Goal: Task Accomplishment & Management: Use online tool/utility

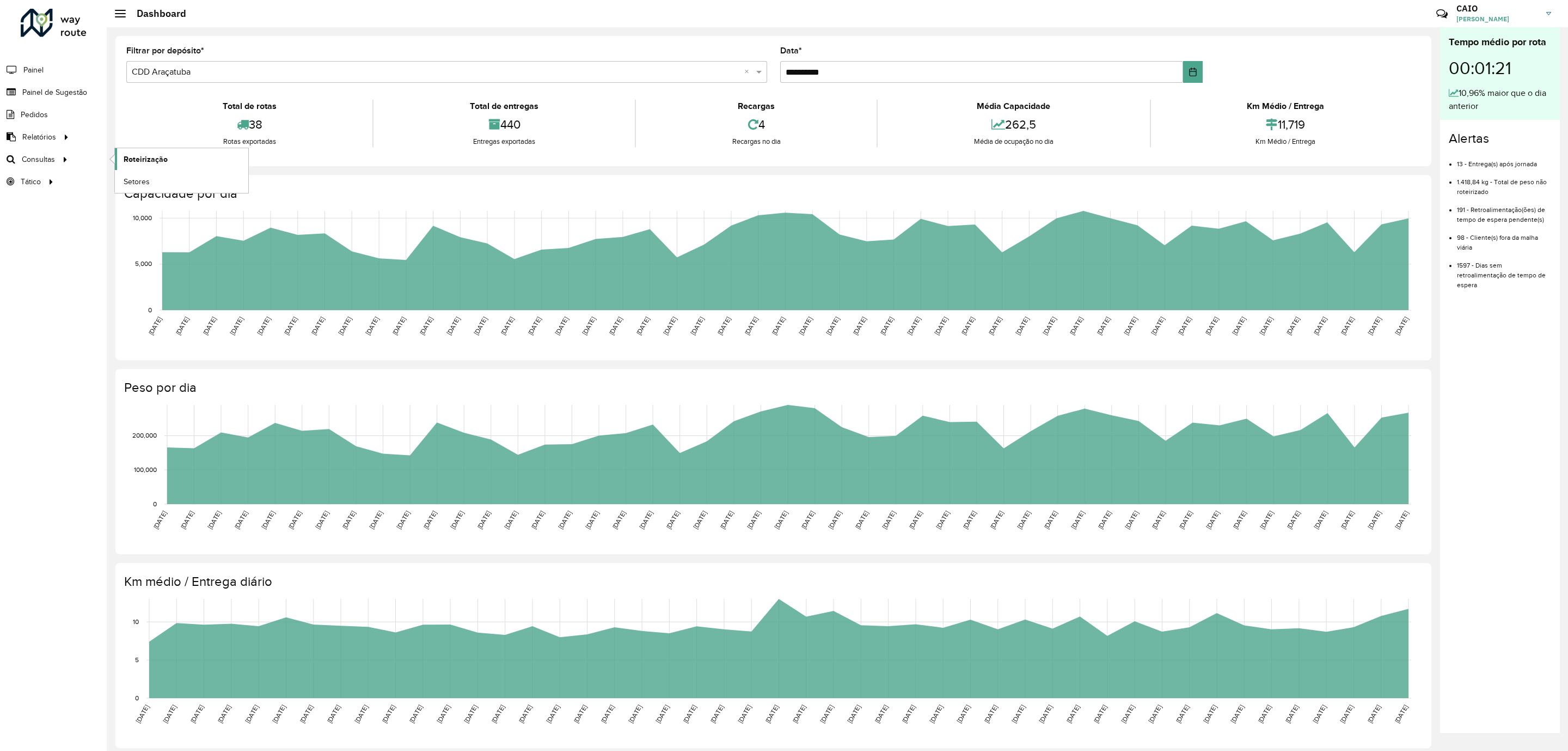
click at [136, 157] on span "Roteirização" at bounding box center [145, 159] width 44 height 12
click at [1535, 555] on div "Tempo médio por rota 00:01:21 10,96% maior que o dia anterior Alertas 13 - Entr…" at bounding box center [1500, 380] width 120 height 705
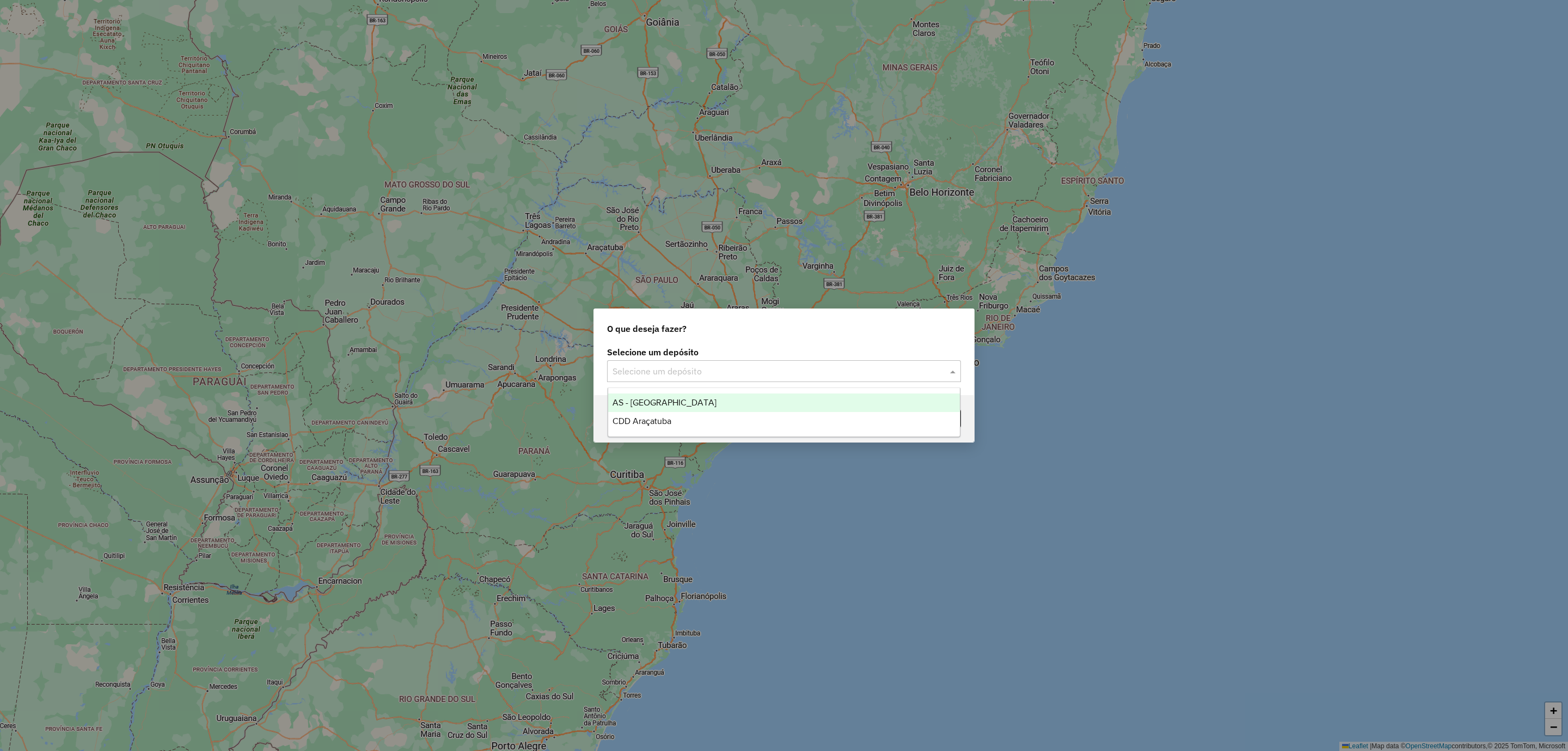
click at [749, 367] on input "text" at bounding box center [773, 371] width 321 height 13
click at [648, 417] on span "CDD Araçatuba" at bounding box center [642, 420] width 59 height 9
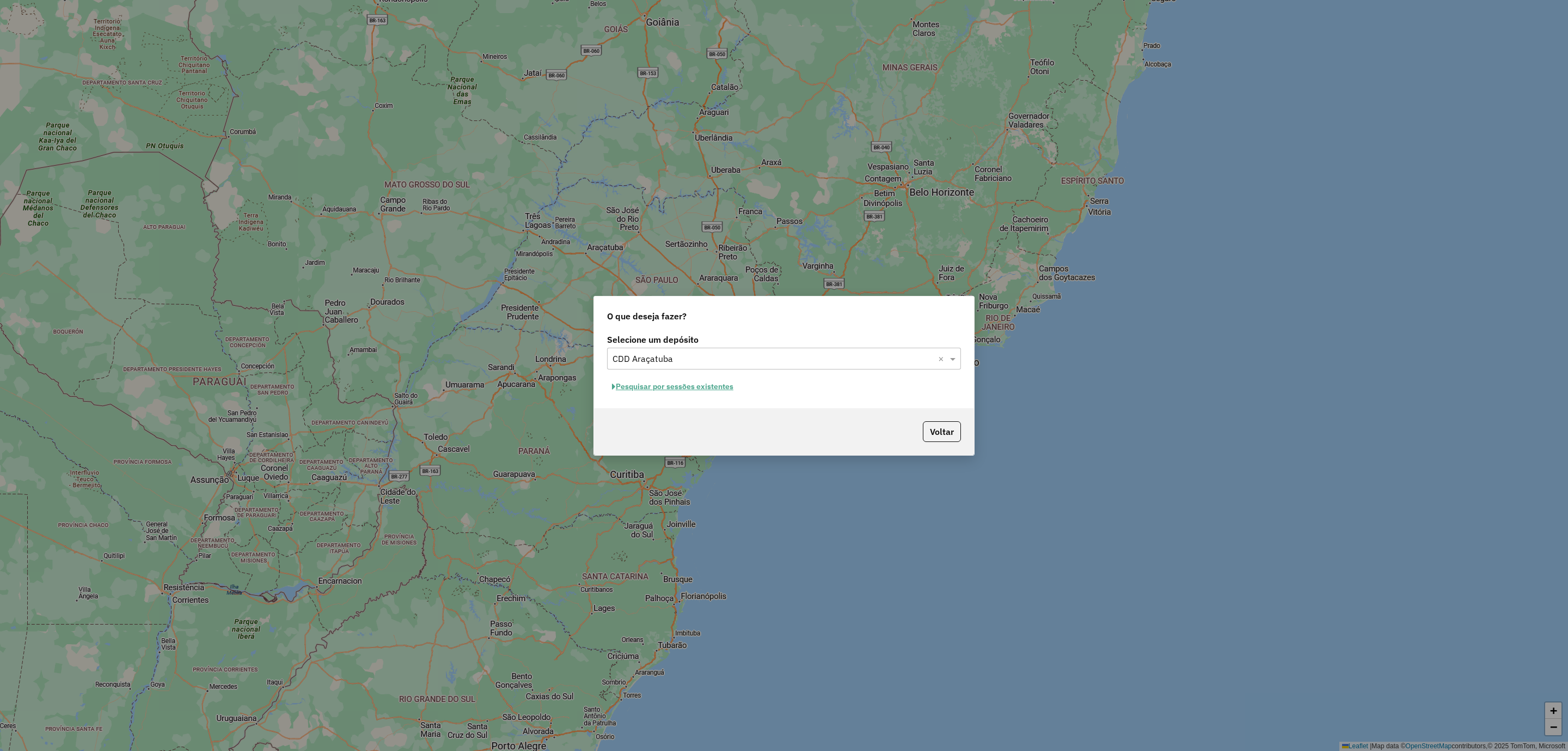
click at [663, 381] on button "Pesquisar por sessões existentes" at bounding box center [673, 387] width 131 height 17
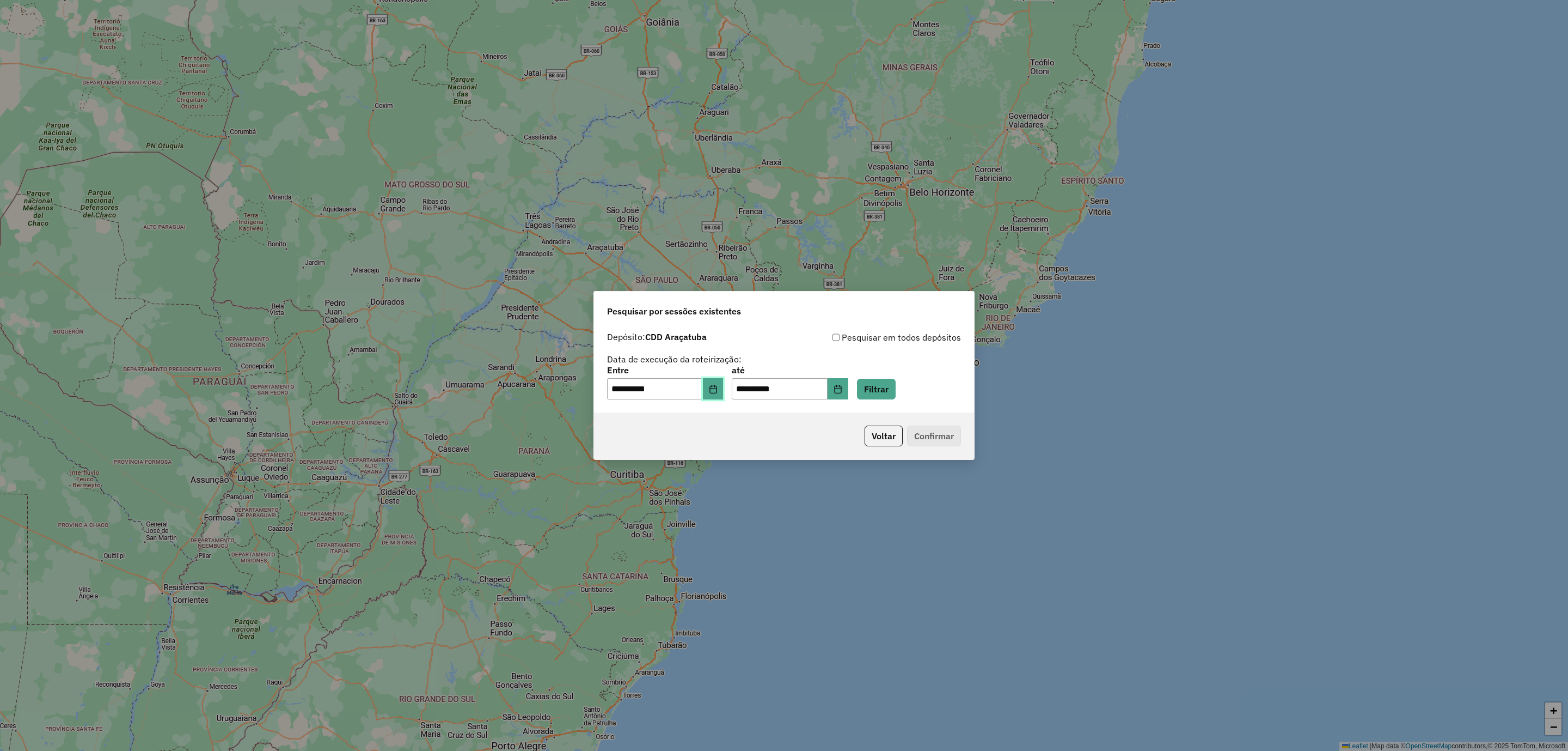
click at [716, 386] on button "Choose Date" at bounding box center [713, 389] width 21 height 22
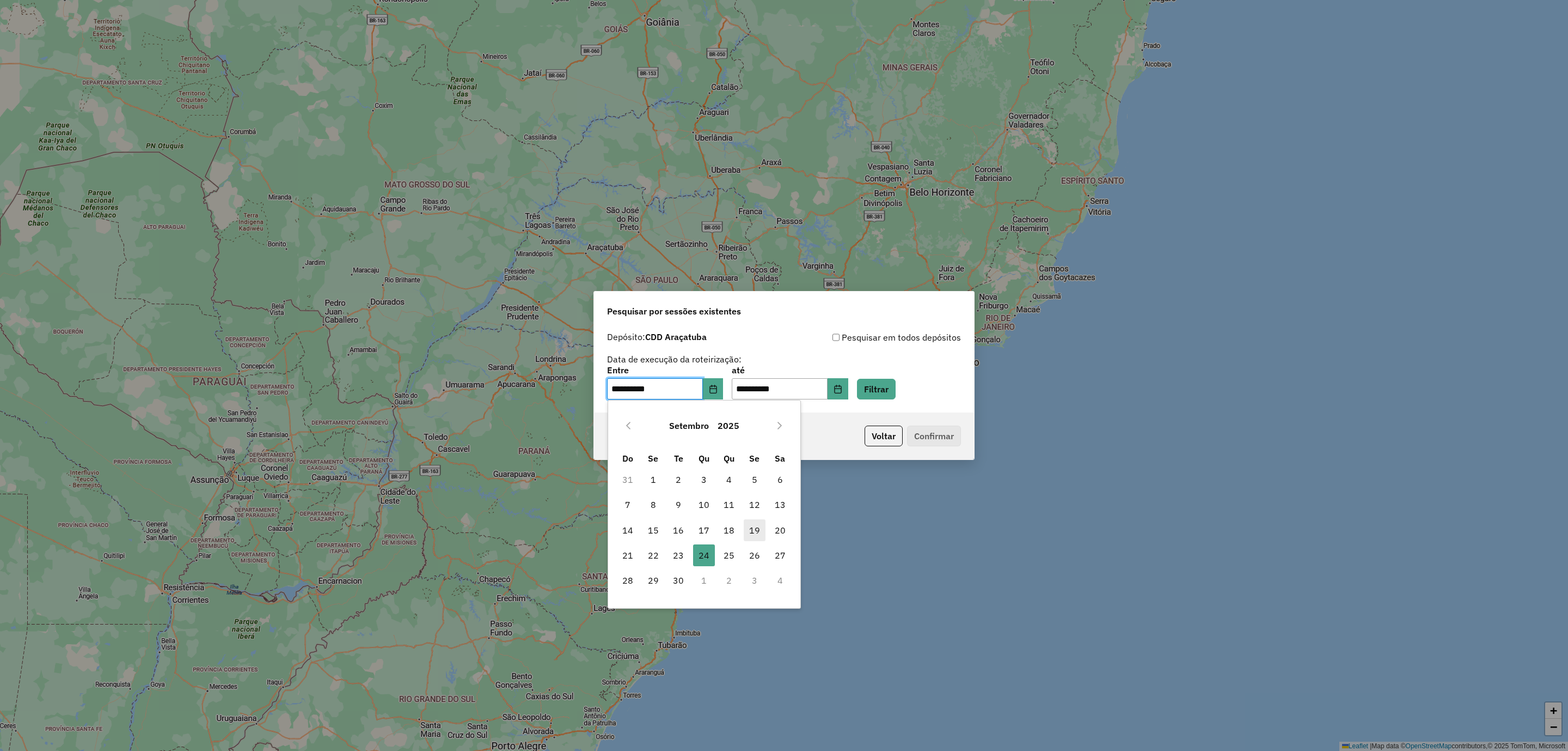
click at [758, 528] on span "19" at bounding box center [755, 530] width 22 height 22
type input "**********"
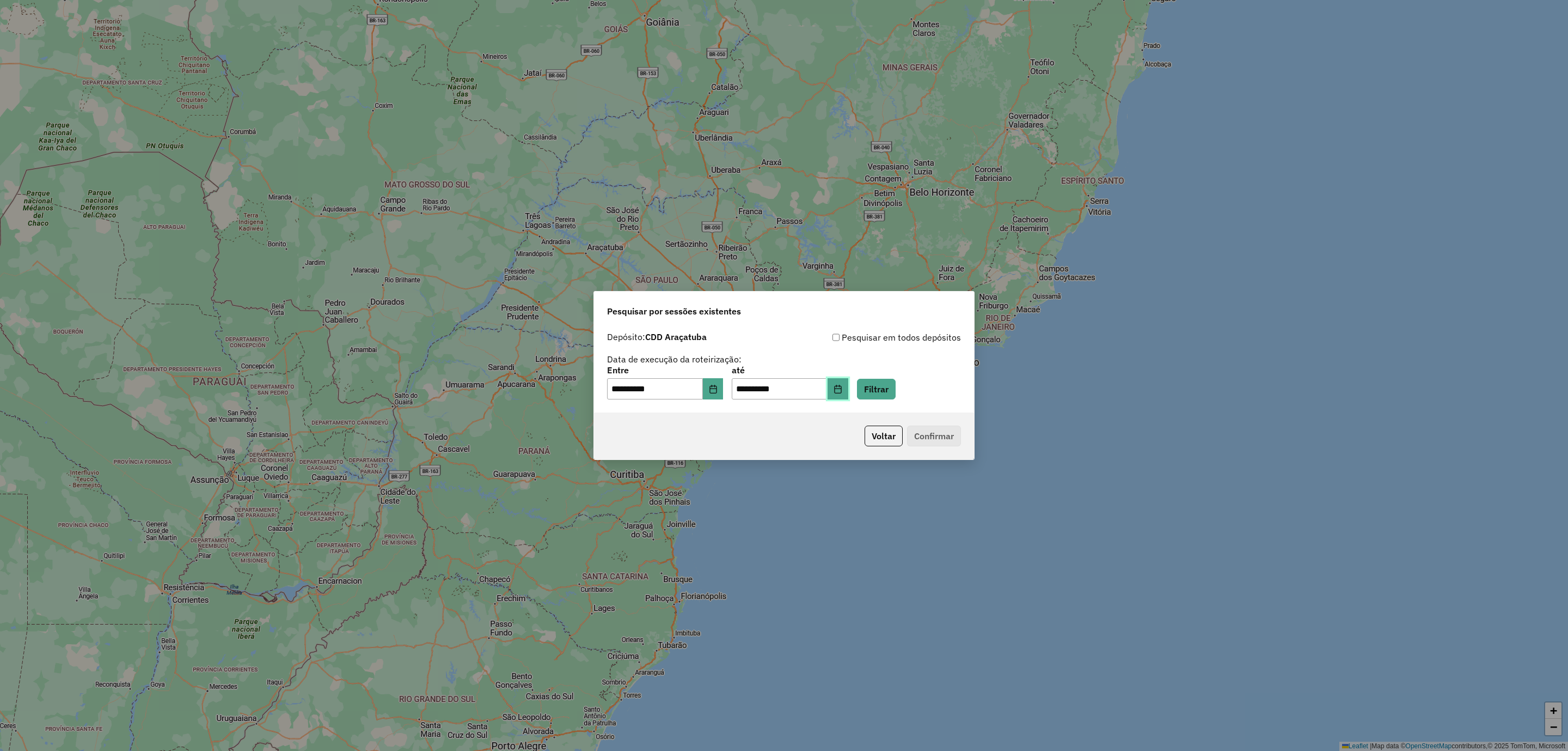
click at [841, 388] on icon "Choose Date" at bounding box center [838, 389] width 7 height 9
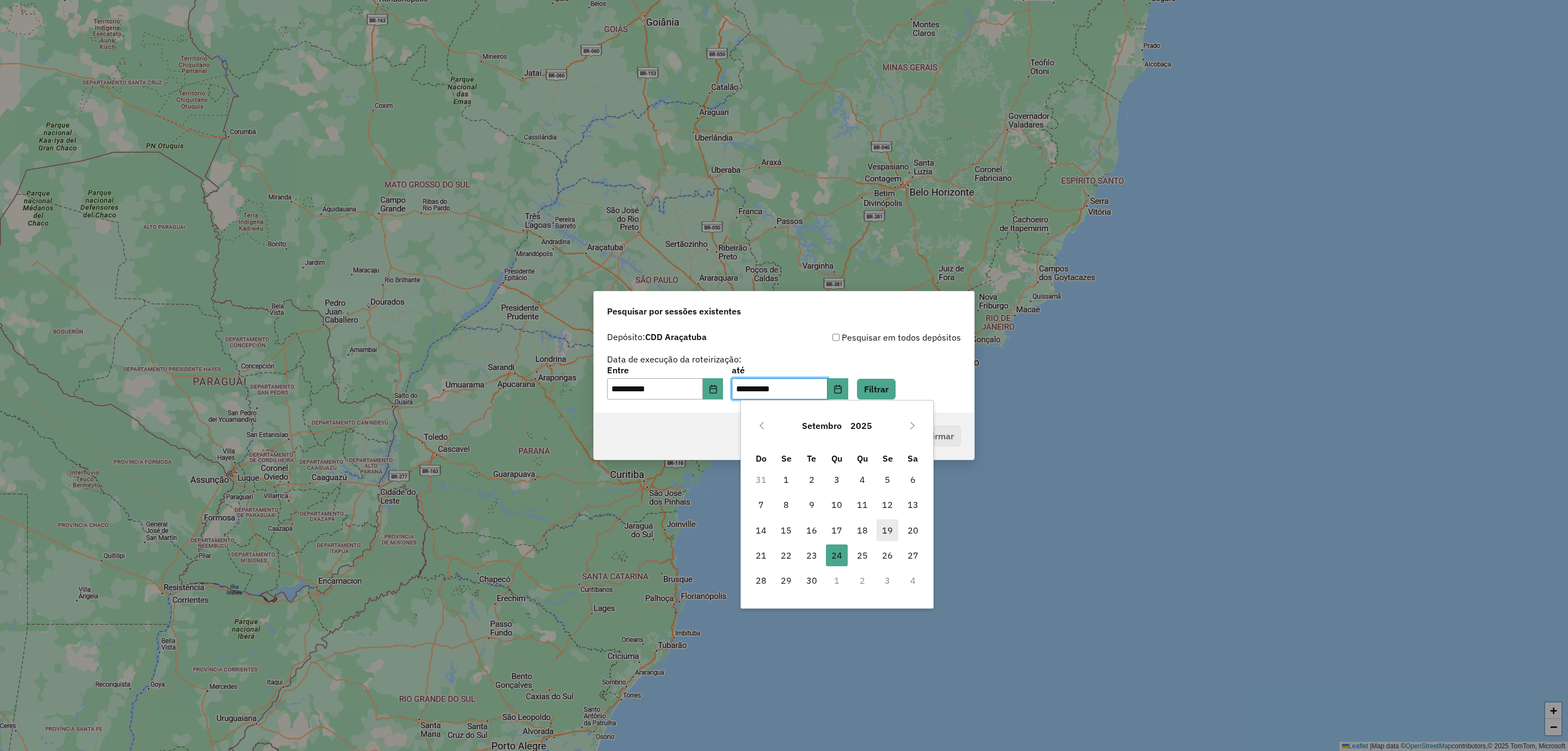
click at [891, 531] on span "19" at bounding box center [887, 530] width 22 height 22
type input "**********"
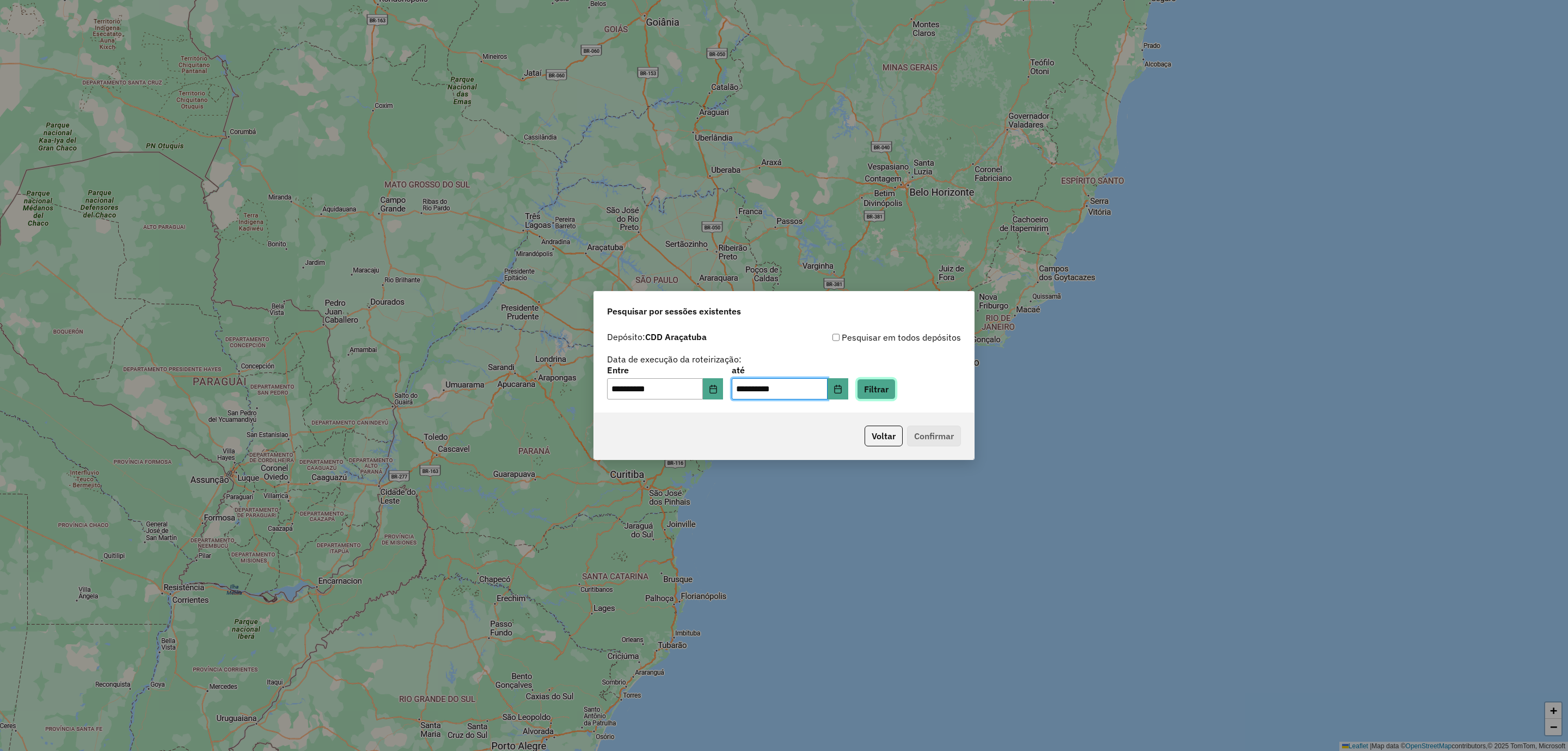
click at [887, 386] on button "Filtrar" at bounding box center [877, 389] width 39 height 21
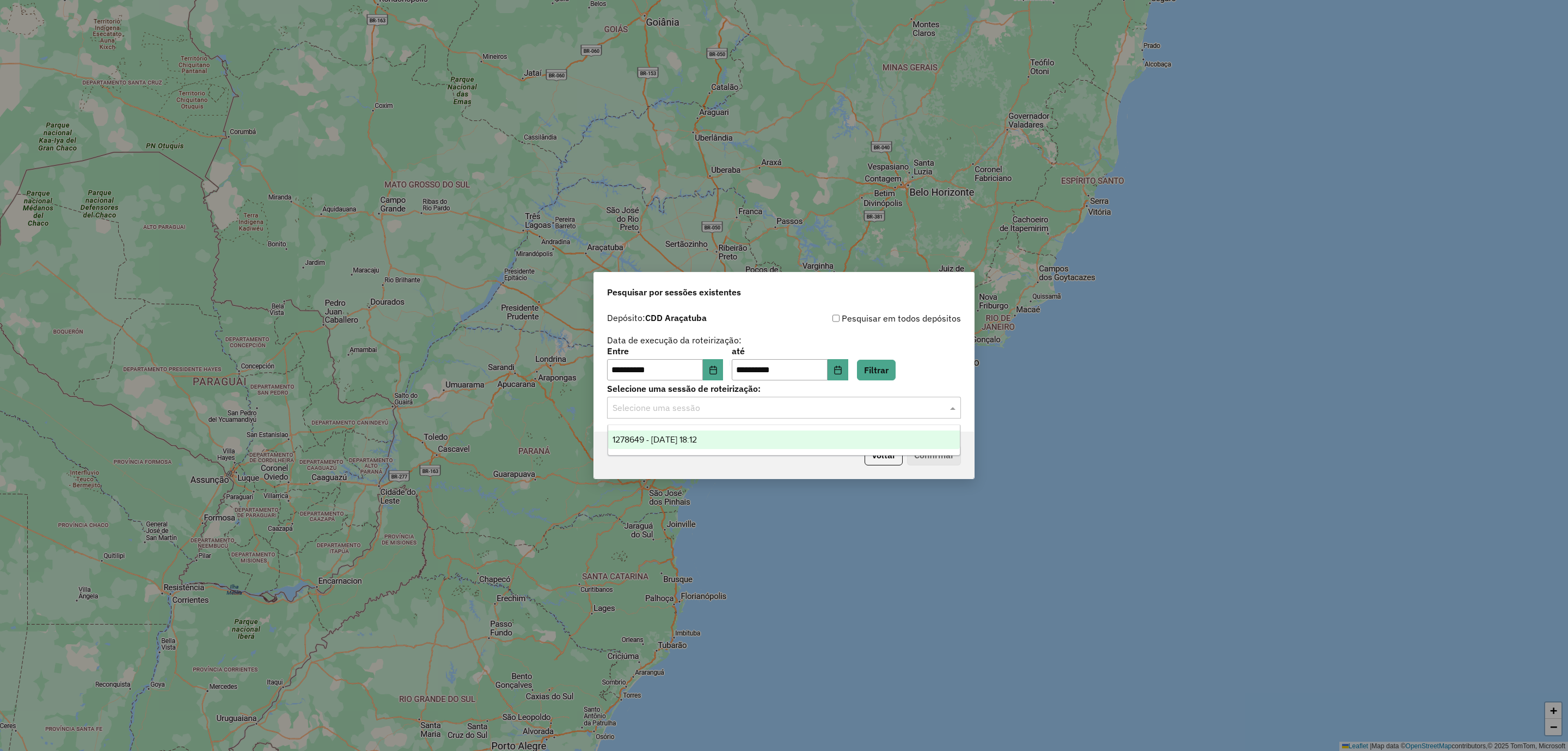
click at [691, 406] on input "text" at bounding box center [773, 407] width 321 height 13
click at [697, 436] on span "1278649 - 19/09/2025 18:12" at bounding box center [654, 439] width 85 height 9
click at [961, 455] on div "Voltar Confirmar" at bounding box center [784, 454] width 380 height 47
click at [954, 455] on button "Confirmar" at bounding box center [934, 455] width 54 height 21
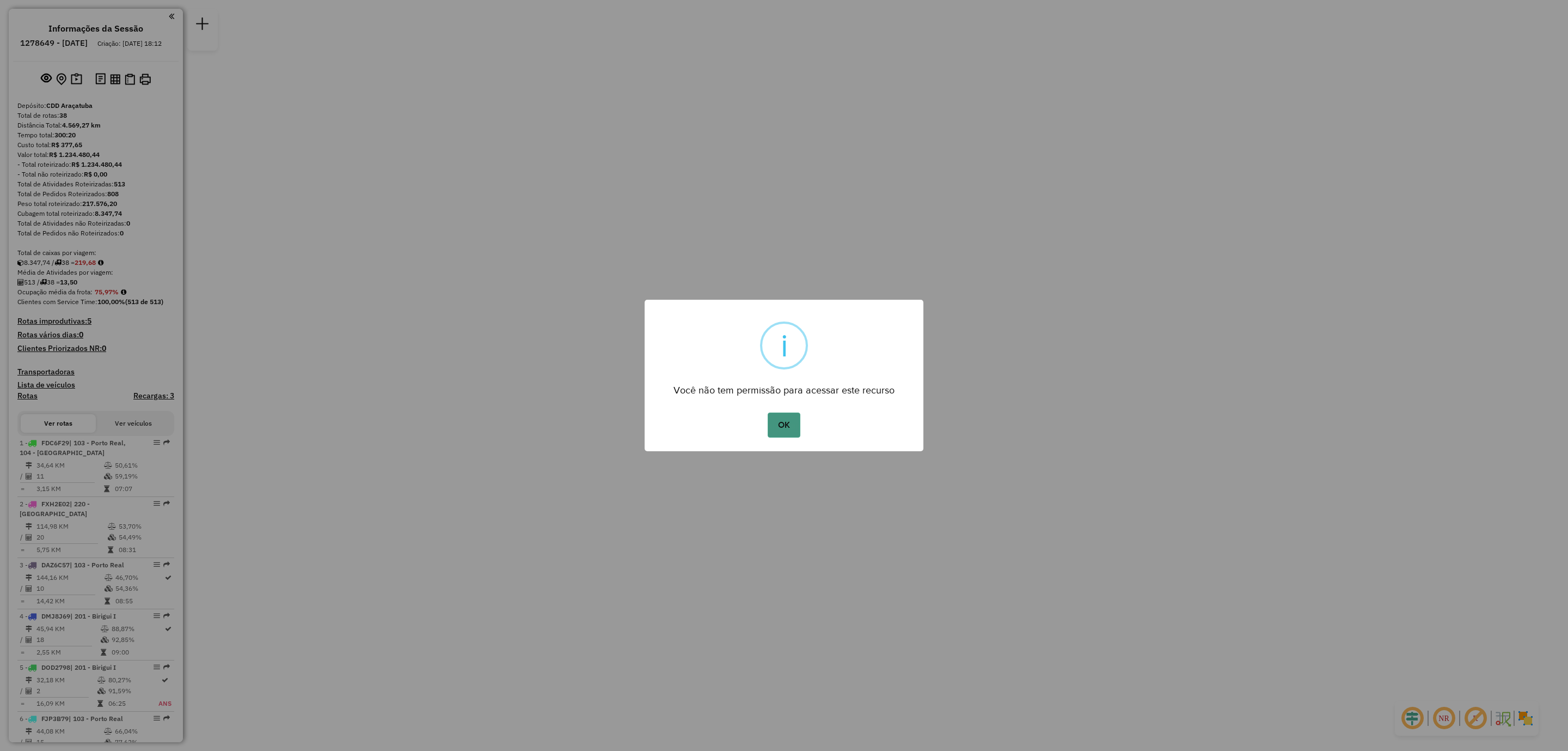
click at [786, 430] on button "OK" at bounding box center [783, 425] width 32 height 25
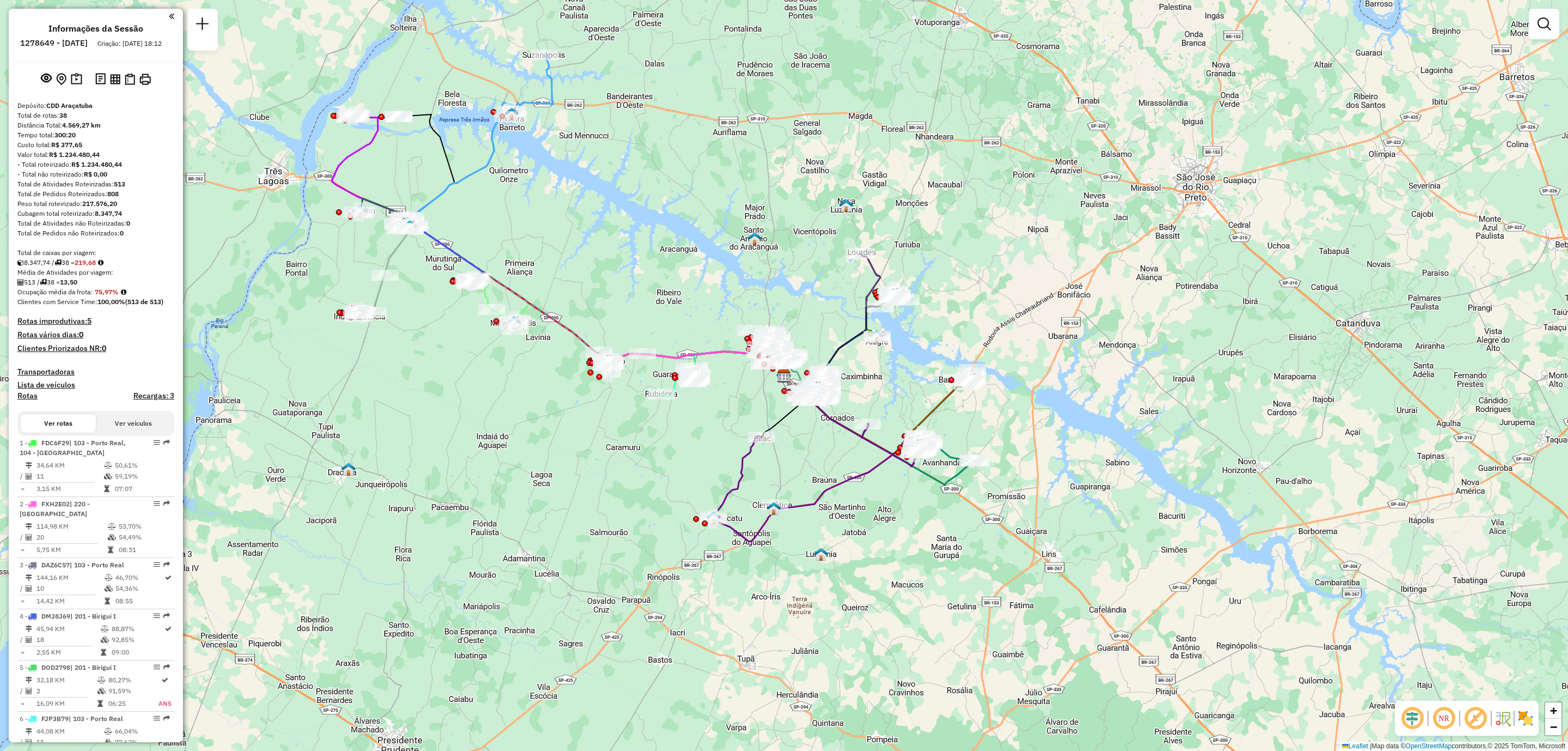
scroll to position [732, 0]
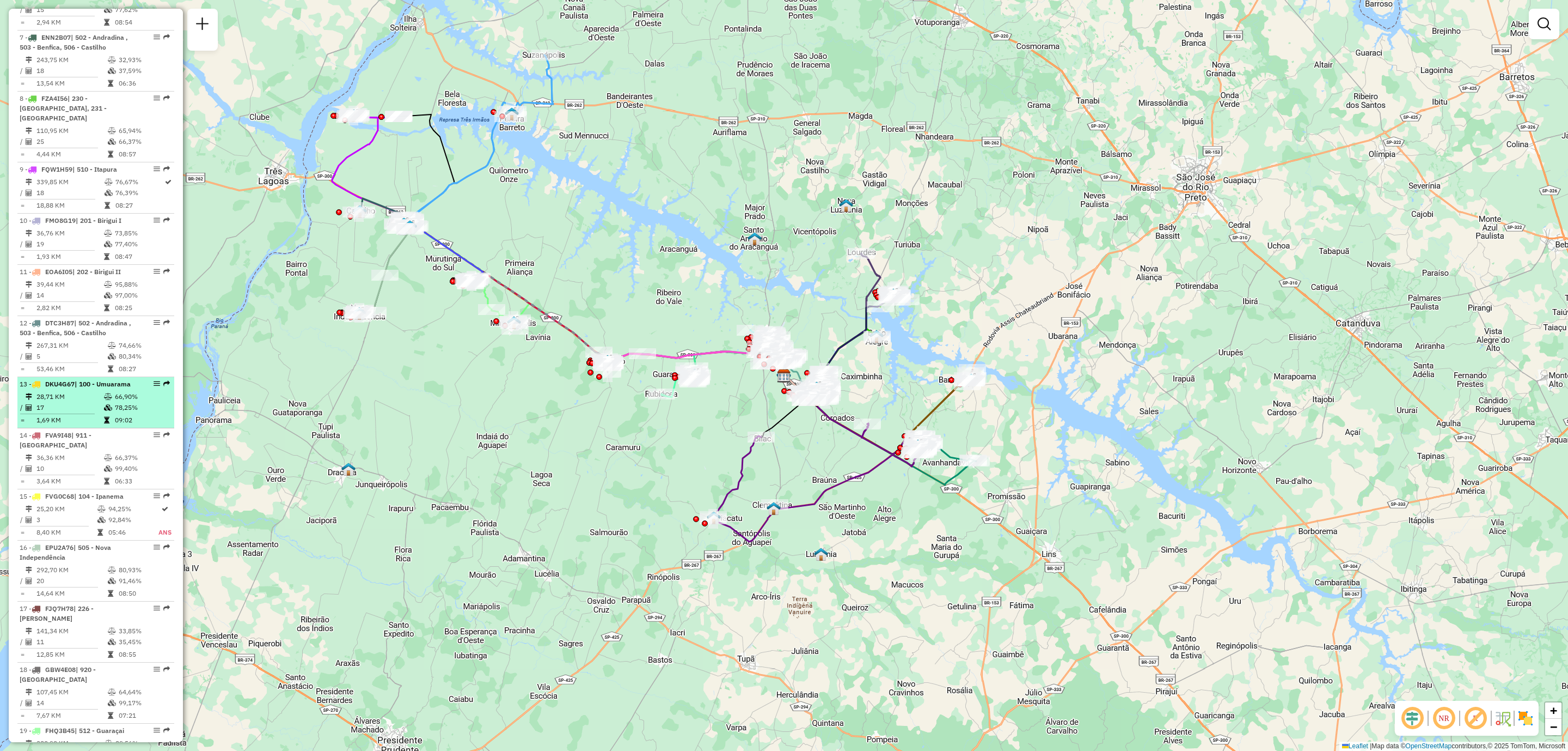
click at [137, 380] on div at bounding box center [153, 383] width 33 height 7
select select "**********"
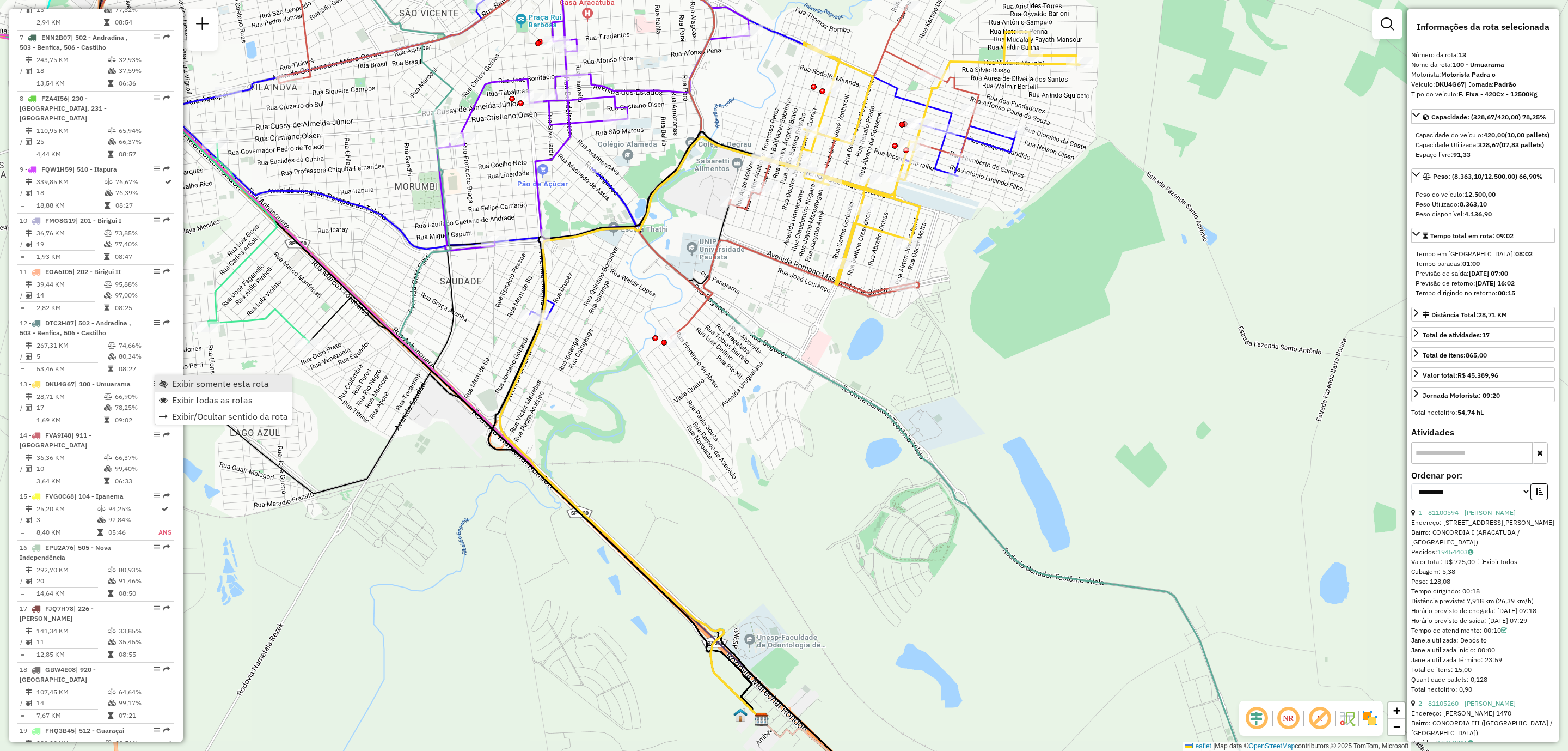
click at [225, 383] on span "Exibir somente esta rota" at bounding box center [220, 384] width 97 height 9
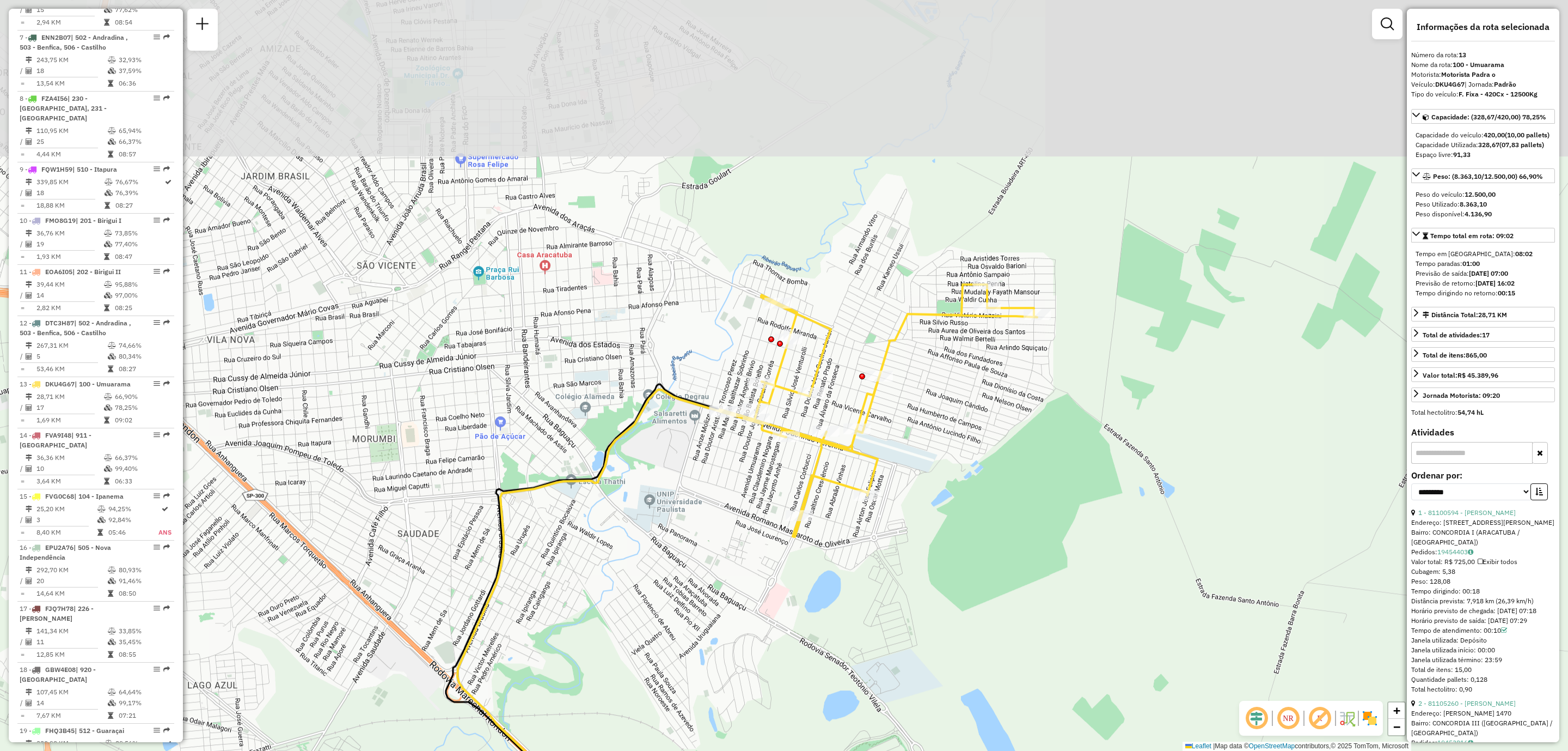
drag, startPoint x: 843, startPoint y: 345, endPoint x: 799, endPoint y: 602, distance: 260.7
click at [799, 602] on div "Janela de atendimento Grade de atendimento Capacidade Transportadoras Veículos …" at bounding box center [784, 375] width 1568 height 751
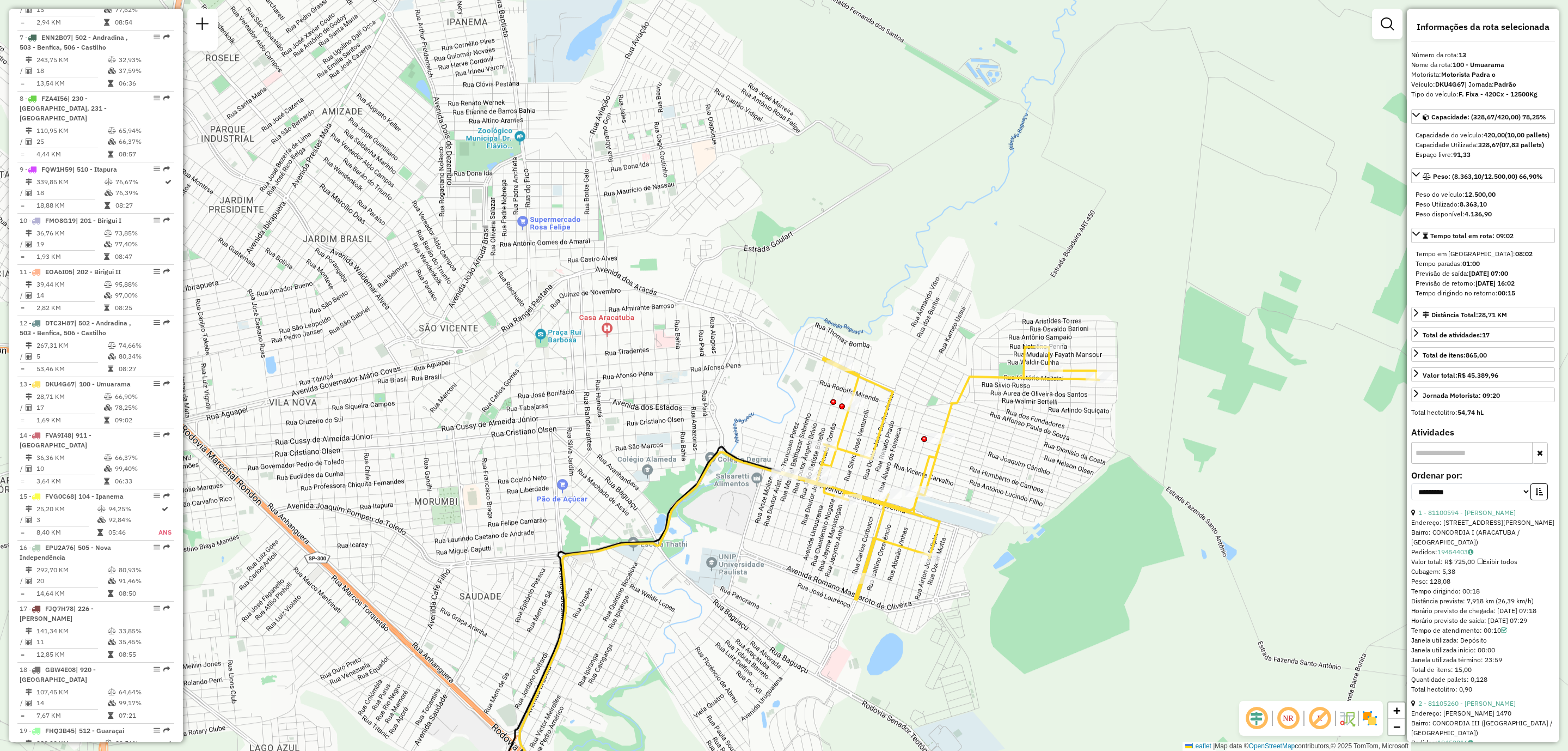
scroll to position [240, 0]
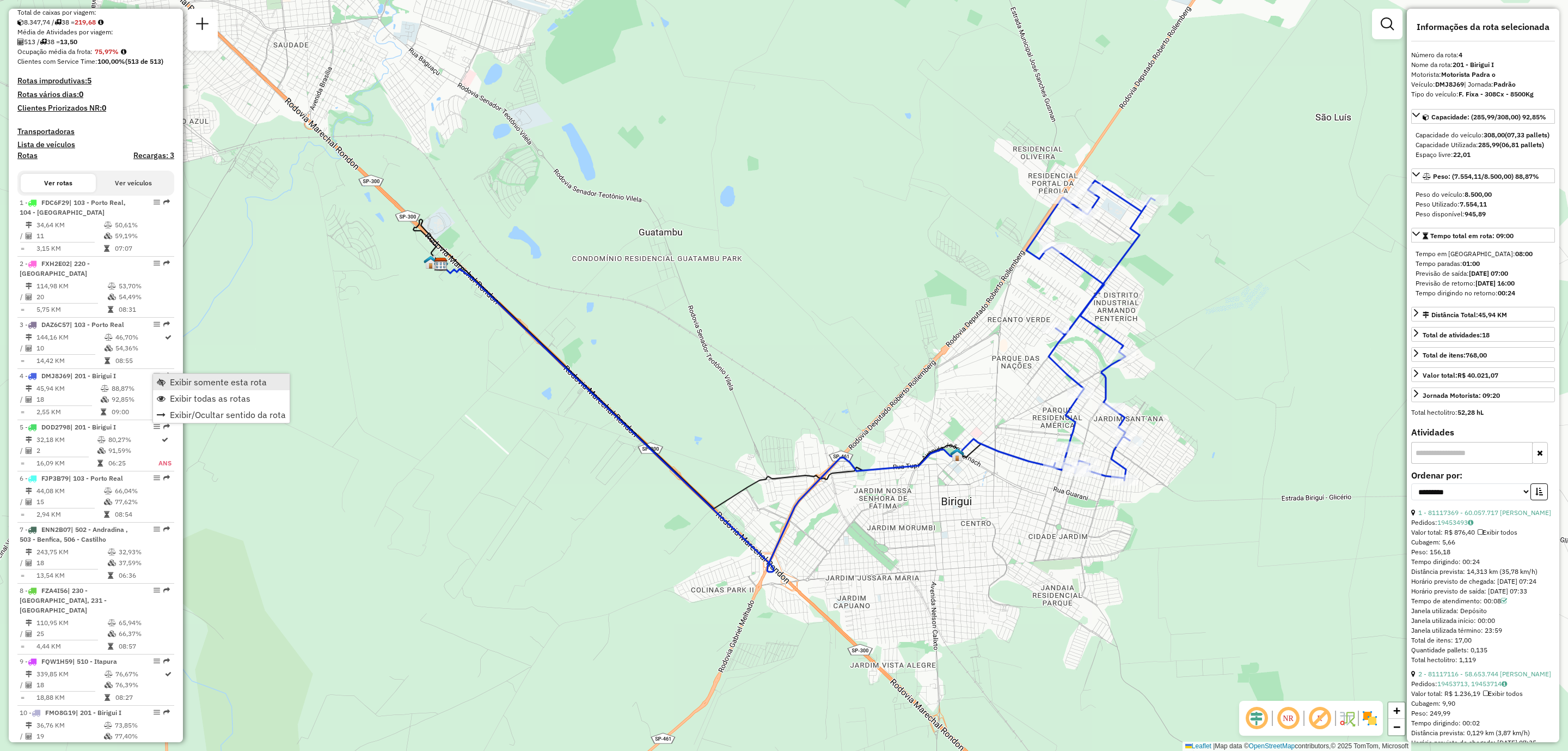
click at [178, 378] on span "Exibir somente esta rota" at bounding box center [218, 382] width 97 height 9
click at [1377, 721] on img at bounding box center [1370, 718] width 18 height 18
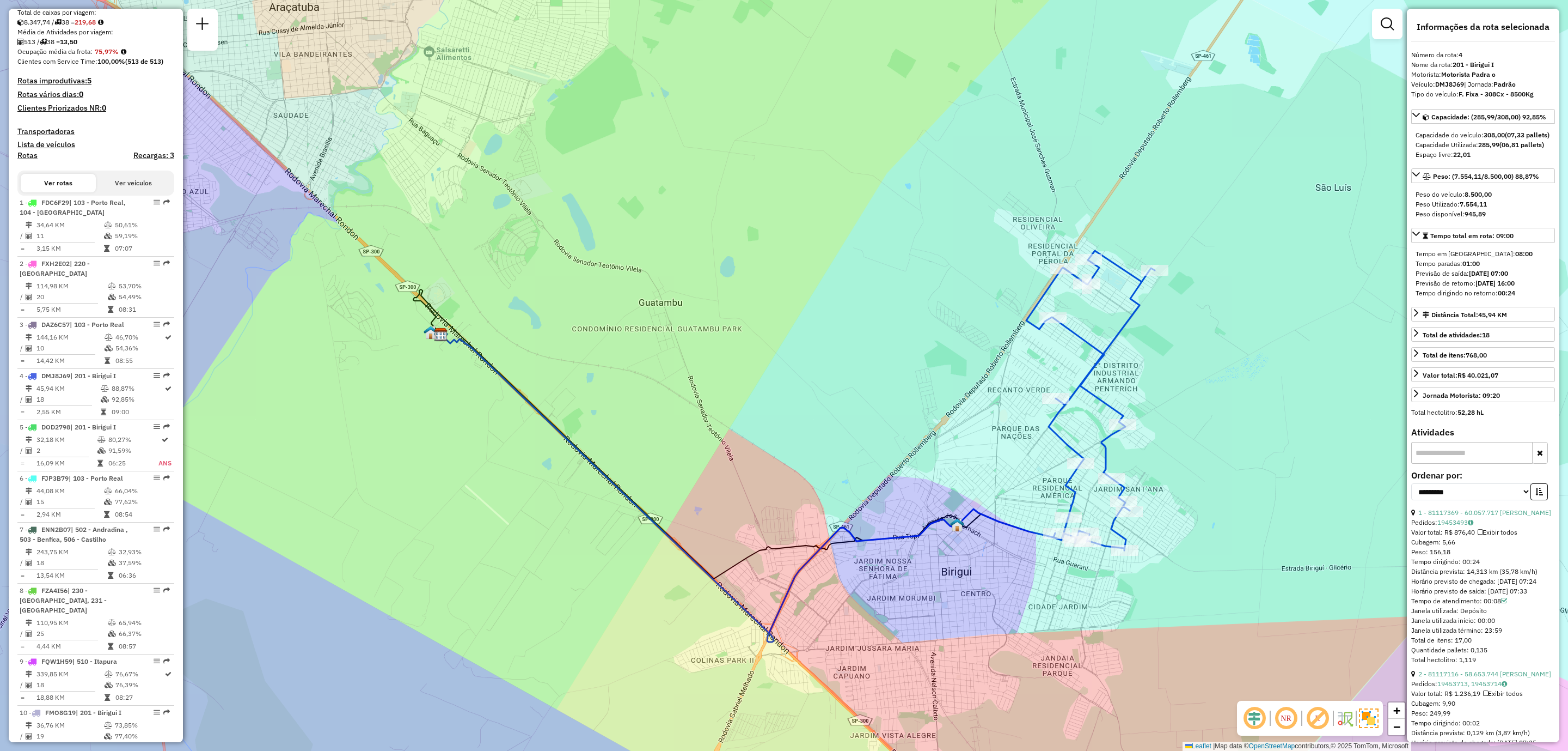
drag, startPoint x: 1027, startPoint y: 338, endPoint x: 1016, endPoint y: 389, distance: 52.2
click at [1016, 389] on div "Janela de atendimento Grade de atendimento Capacidade Transportadoras Veículos …" at bounding box center [784, 375] width 1568 height 751
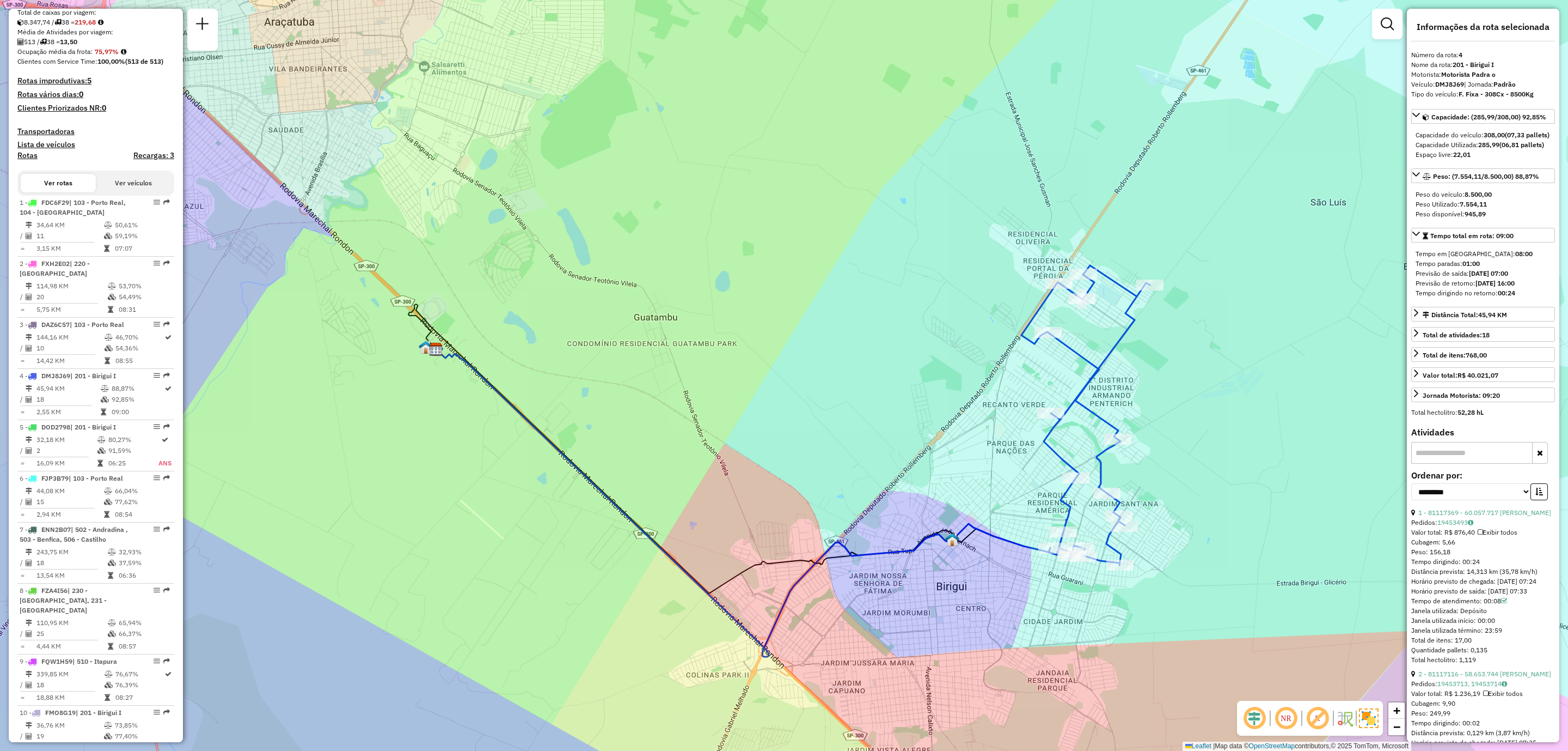
click at [1382, 713] on div "NR R" at bounding box center [1310, 718] width 146 height 35
click at [1377, 715] on img at bounding box center [1369, 718] width 19 height 19
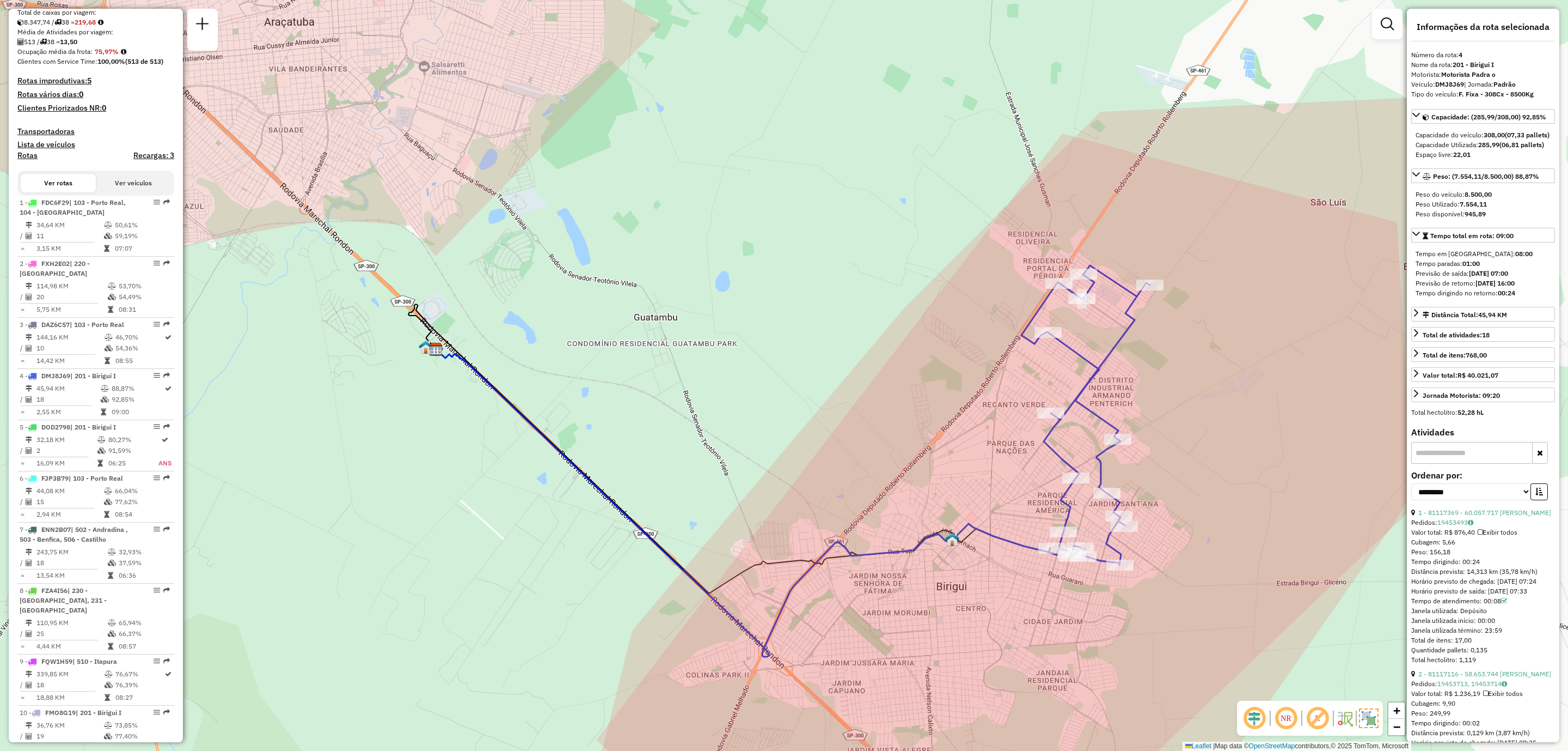
click at [1372, 711] on img at bounding box center [1369, 718] width 19 height 19
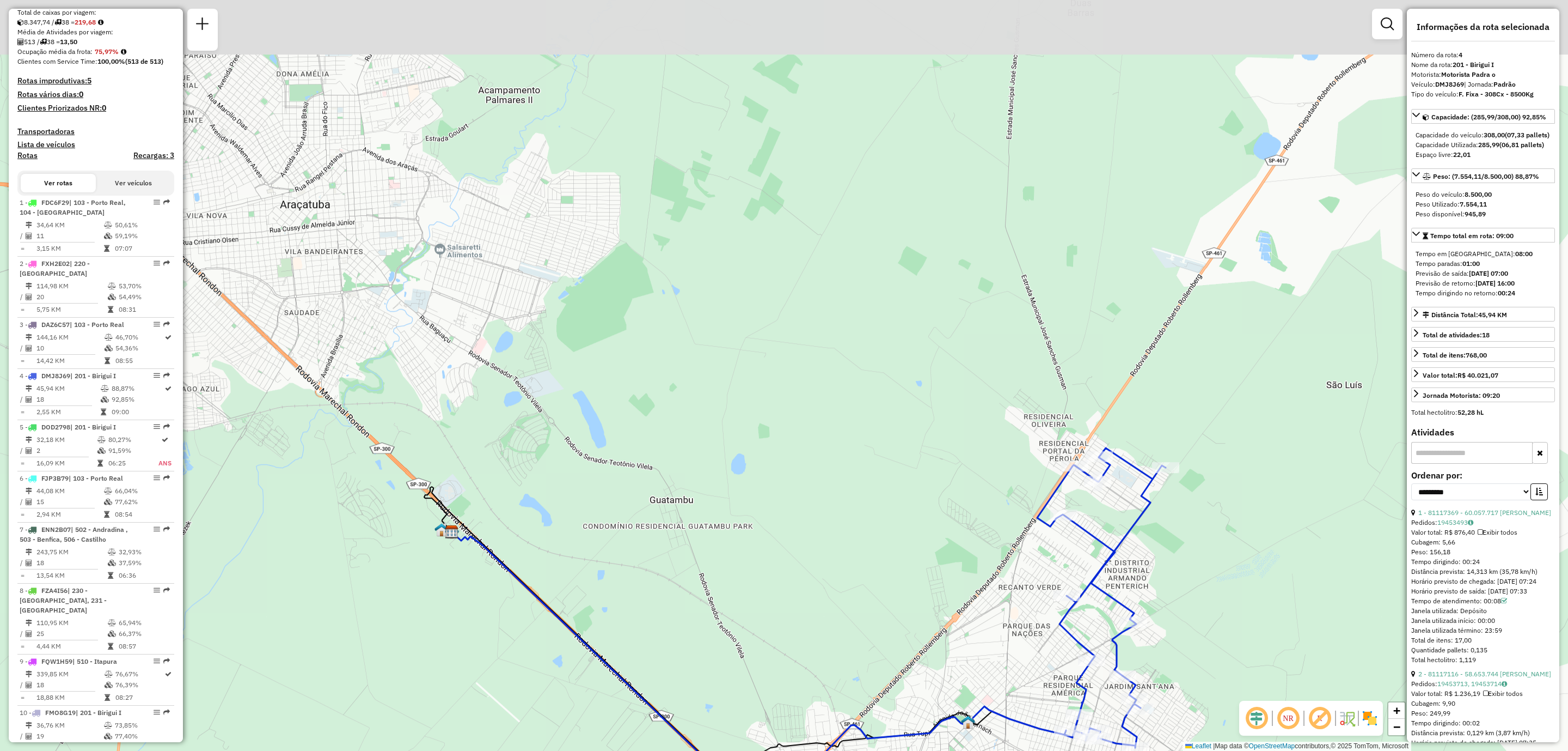
drag, startPoint x: 933, startPoint y: 323, endPoint x: 950, endPoint y: 505, distance: 182.8
click at [950, 505] on div "Janela de atendimento Grade de atendimento Capacidade Transportadoras Veículos …" at bounding box center [784, 375] width 1568 height 751
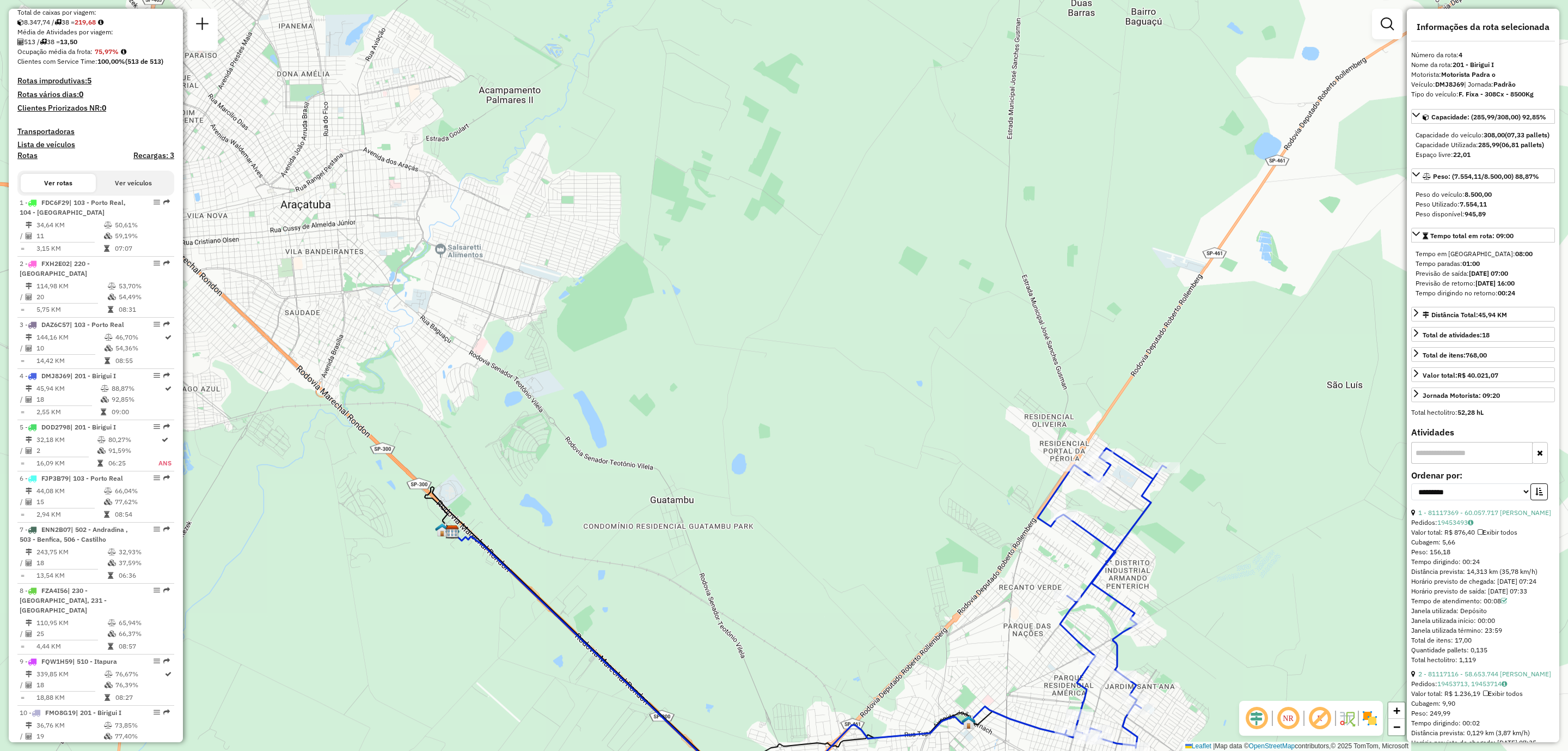
click at [947, 505] on div "Janela de atendimento Grade de atendimento Capacidade Transportadoras Veículos …" at bounding box center [784, 375] width 1568 height 751
